Goal: Find specific page/section: Find specific page/section

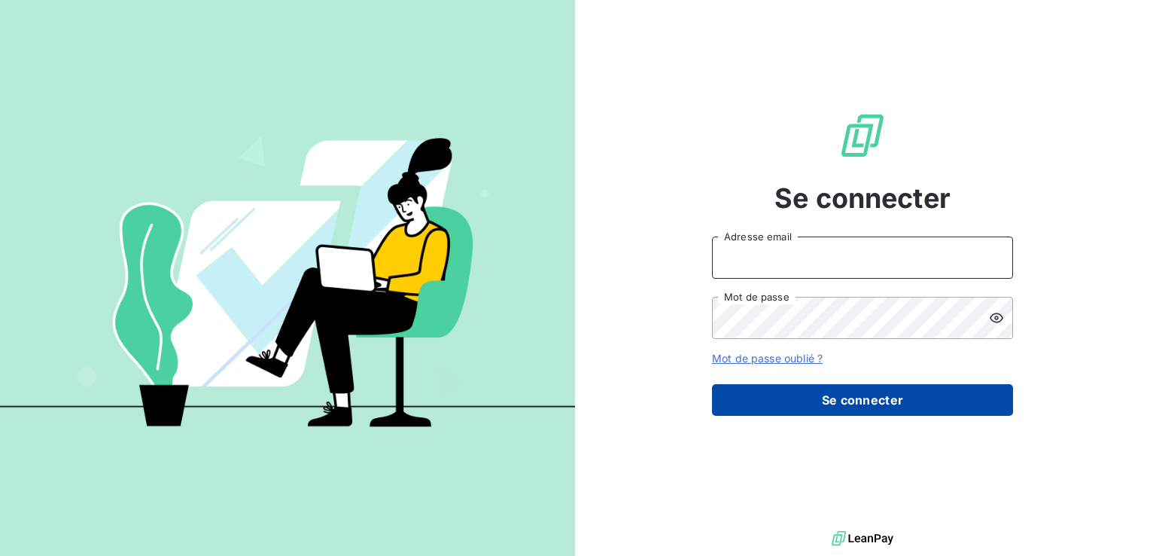
type input "[EMAIL_ADDRESS][PERSON_NAME][DOMAIN_NAME]"
click at [876, 389] on button "Se connecter" at bounding box center [862, 400] width 301 height 32
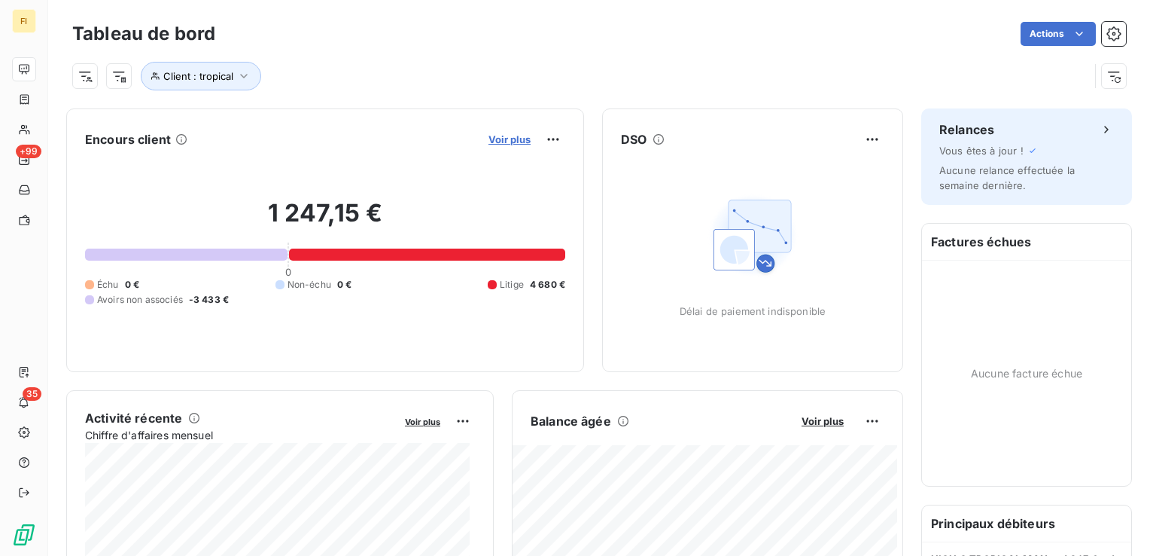
click at [498, 142] on span "Voir plus" at bounding box center [510, 139] width 42 height 12
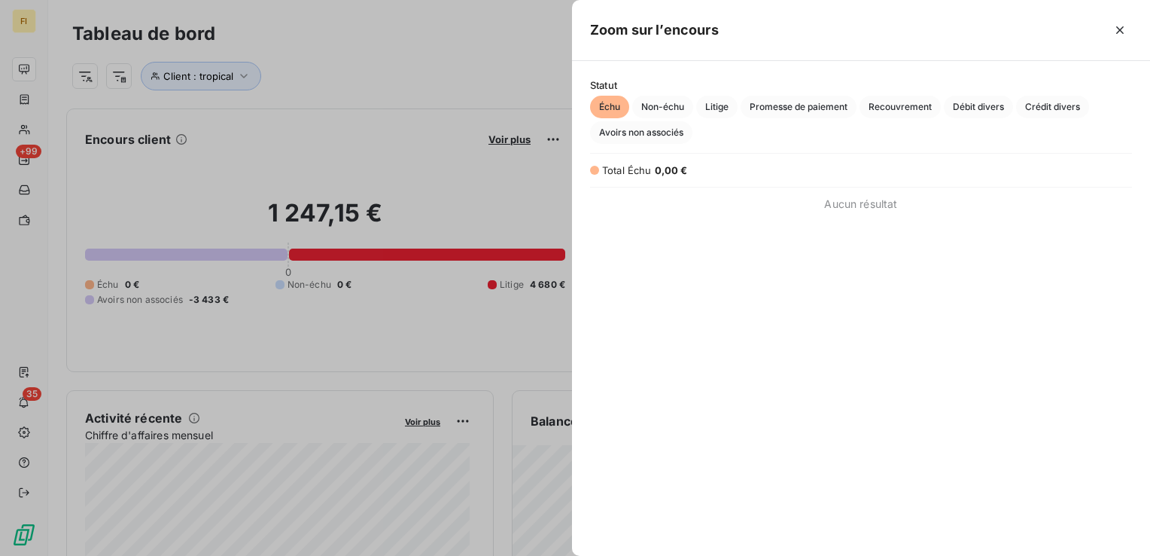
click at [451, 45] on div at bounding box center [575, 278] width 1150 height 556
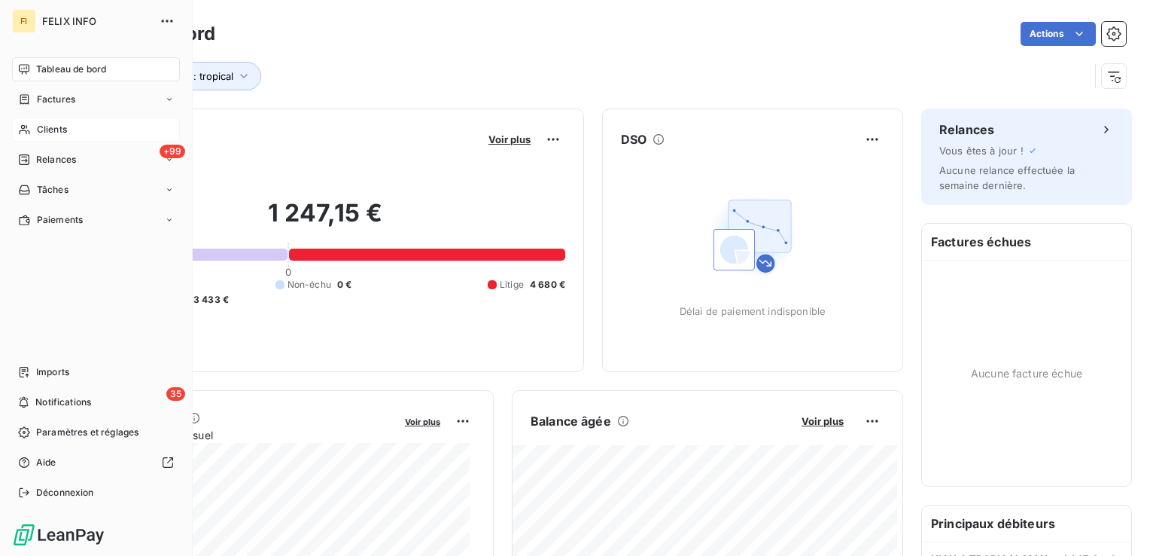
click at [26, 122] on div "Clients" at bounding box center [96, 129] width 168 height 24
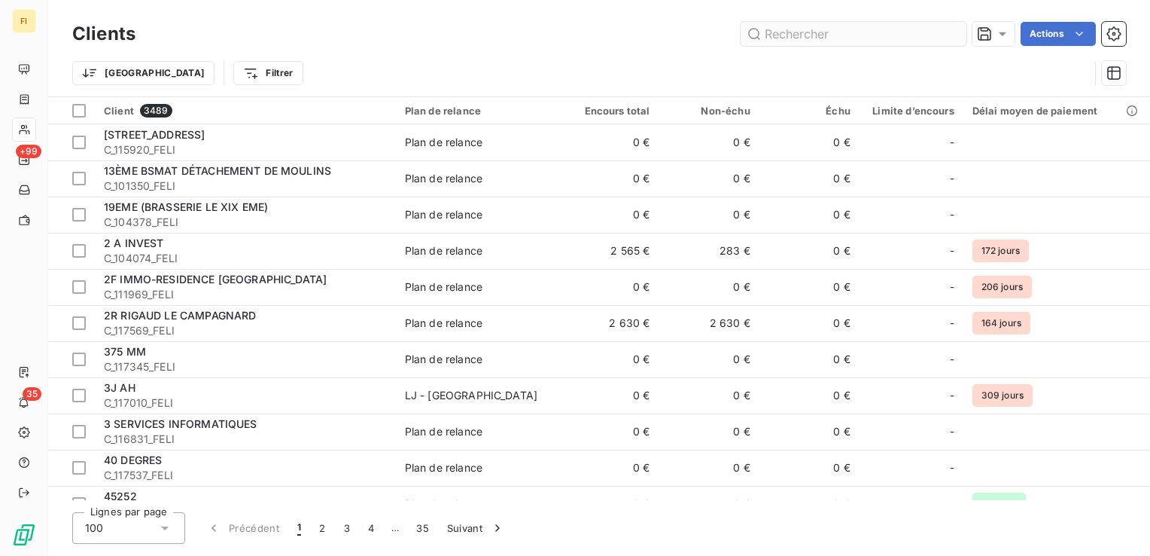
click at [775, 34] on input "text" at bounding box center [854, 34] width 226 height 24
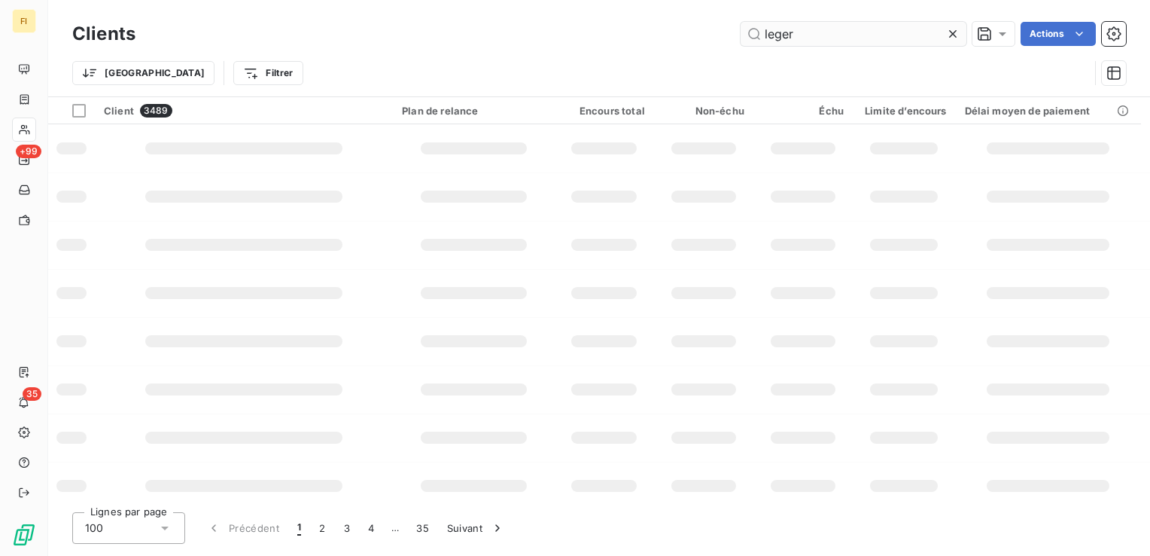
type input "leger"
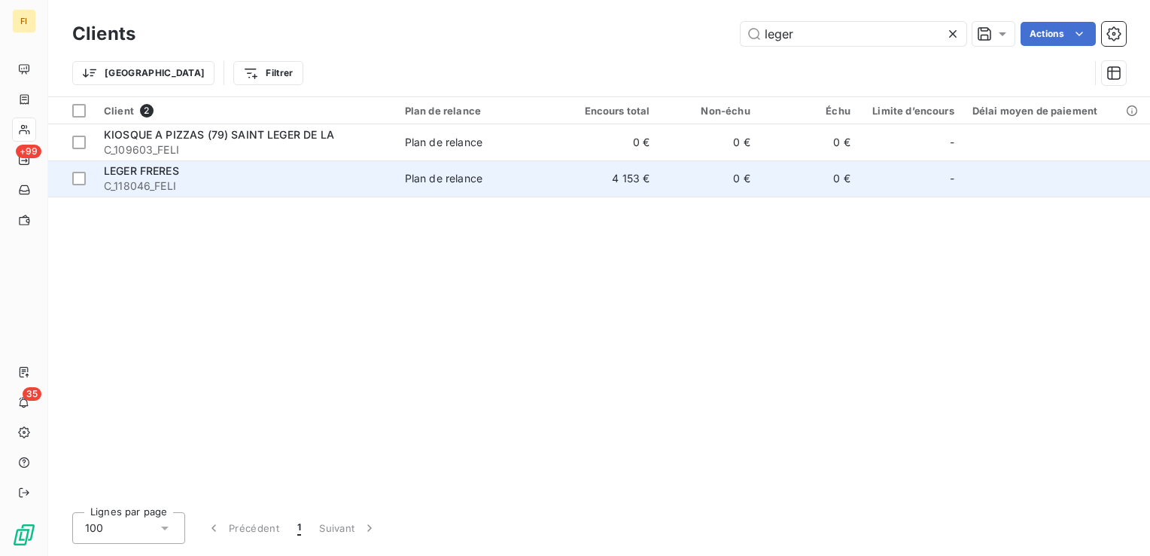
click at [151, 165] on span "LEGER FRERES" at bounding box center [141, 170] width 75 height 13
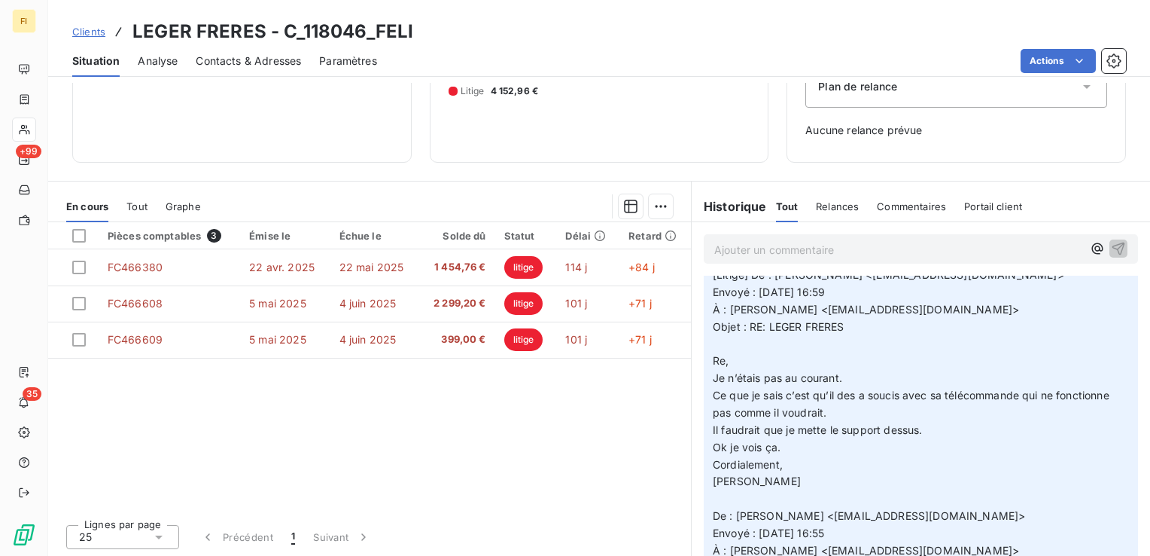
scroll to position [75, 0]
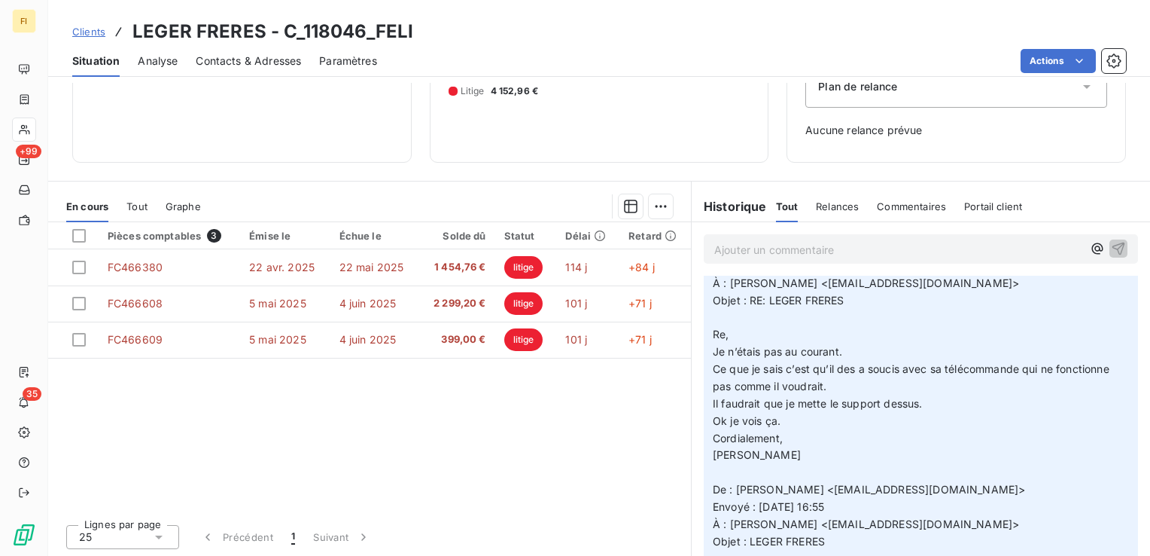
click at [828, 410] on p "[Litige] De : [PERSON_NAME] <[EMAIL_ADDRESS][DOMAIN_NAME]> Envoyé : [DATE] 16:5…" at bounding box center [921, 446] width 416 height 413
click at [858, 406] on span "[Litige] De : [PERSON_NAME] <[EMAIL_ADDRESS][DOMAIN_NAME]> Envoyé : [DATE] 16:5…" at bounding box center [913, 446] width 400 height 409
click at [902, 403] on span "[Litige] De : [PERSON_NAME] <[EMAIL_ADDRESS][DOMAIN_NAME]> Envoyé : [DATE] 16:5…" at bounding box center [913, 446] width 400 height 409
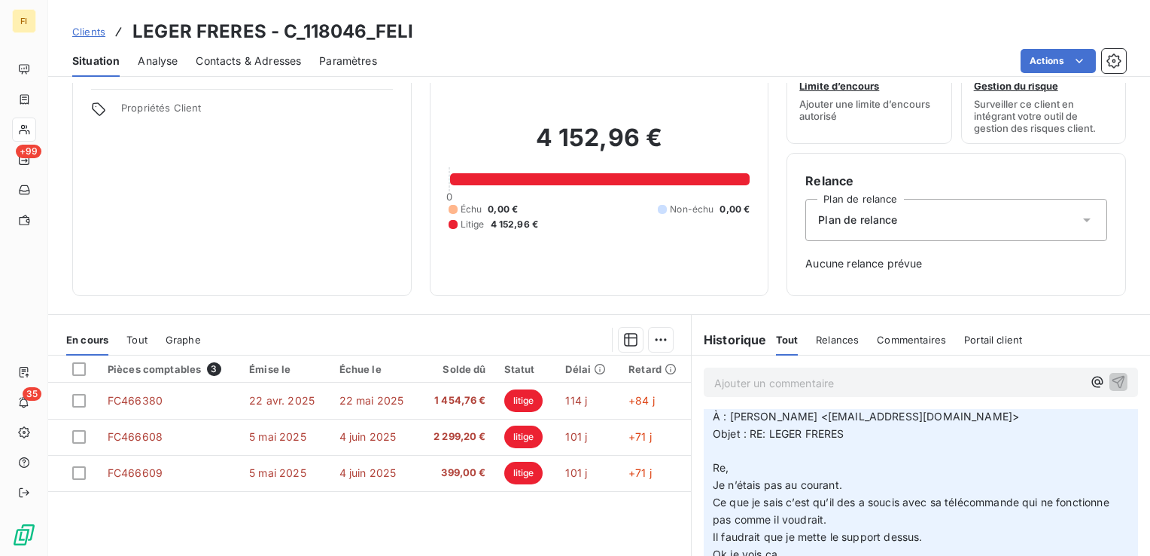
scroll to position [0, 0]
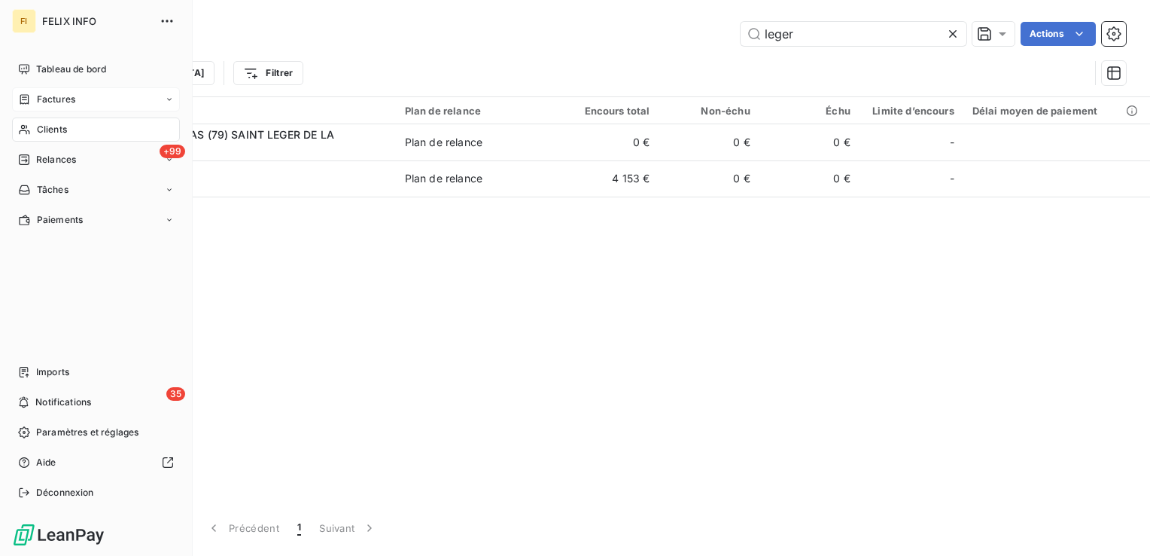
click at [55, 103] on span "Factures" at bounding box center [56, 100] width 38 height 14
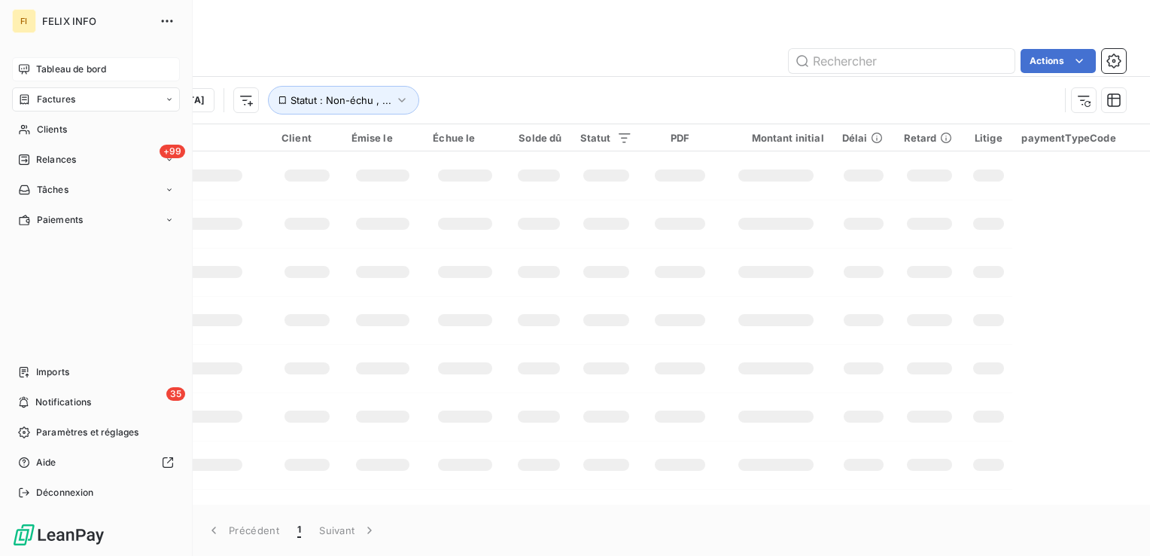
click at [38, 75] on span "Tableau de bord" at bounding box center [71, 69] width 70 height 14
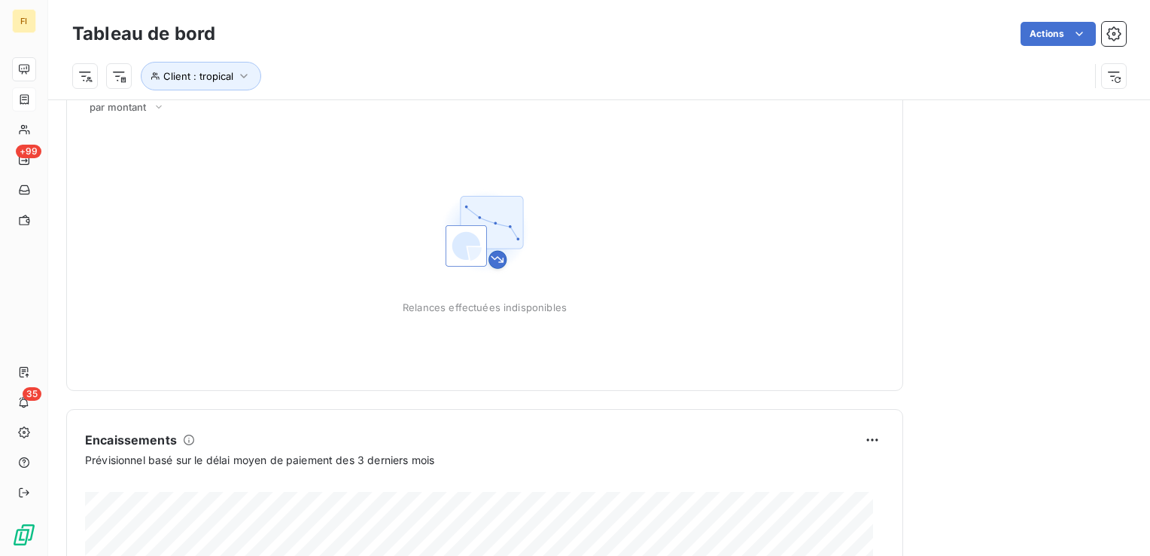
scroll to position [911, 0]
